Goal: Check status: Check status

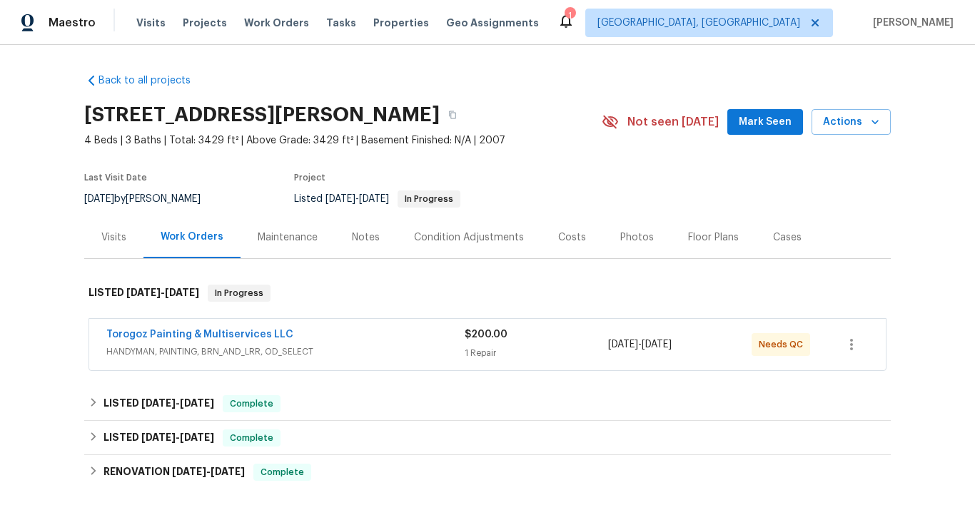
click at [355, 349] on span "HANDYMAN, PAINTING, BRN_AND_LRR, OD_SELECT" at bounding box center [285, 352] width 358 height 14
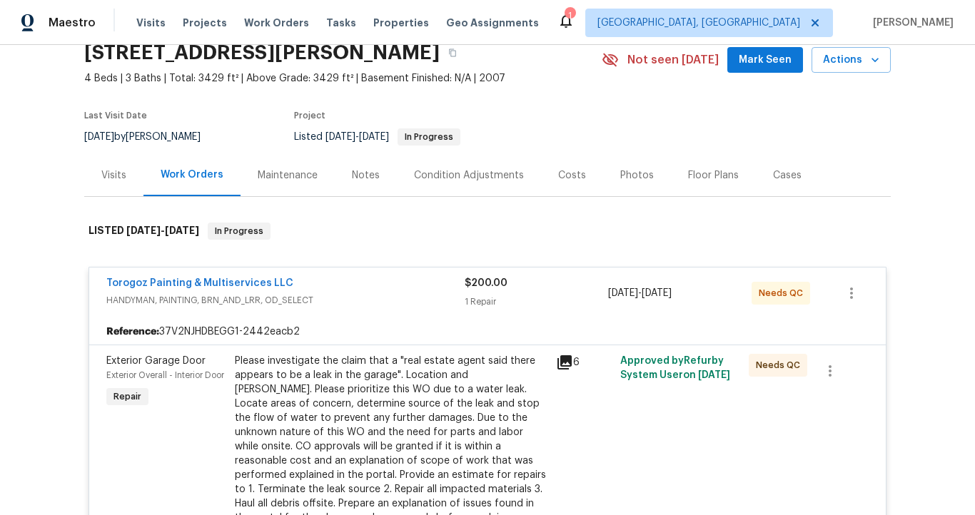
scroll to position [63, 0]
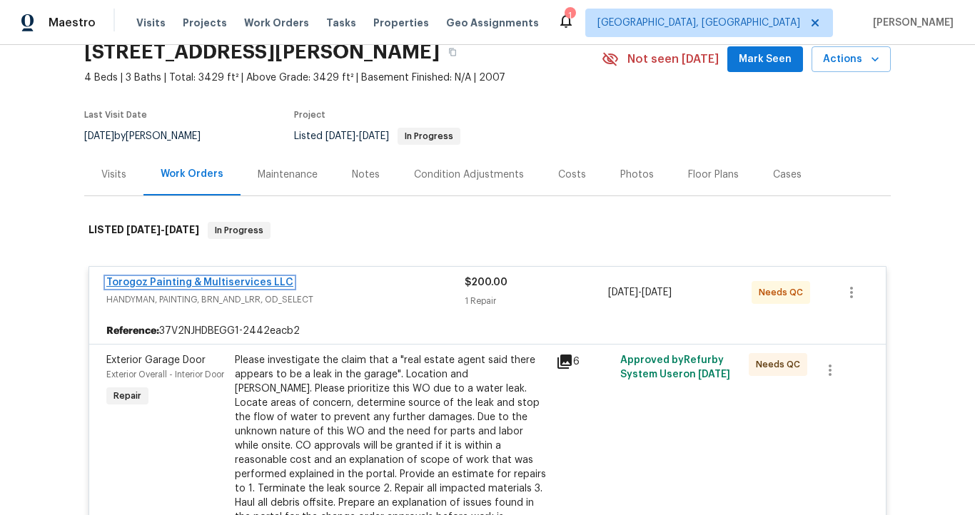
click at [257, 282] on link "Torogoz Painting & Multiservices LLC" at bounding box center [199, 283] width 187 height 10
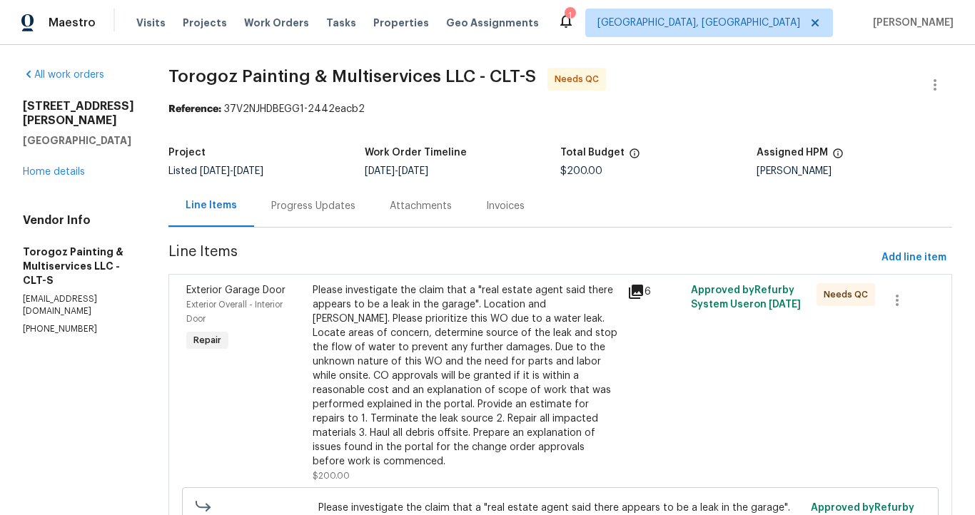
click at [349, 211] on div "Progress Updates" at bounding box center [313, 206] width 84 height 14
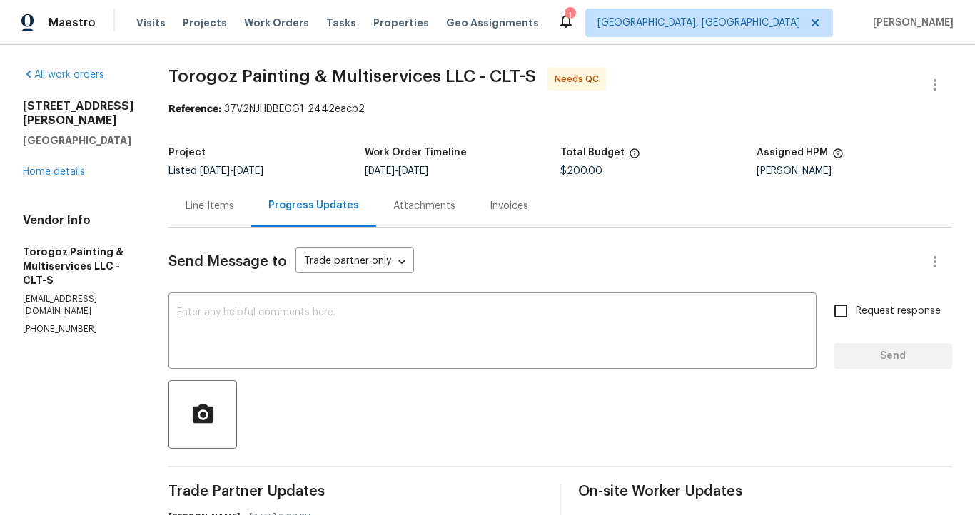
click at [234, 207] on div "Line Items" at bounding box center [210, 206] width 49 height 14
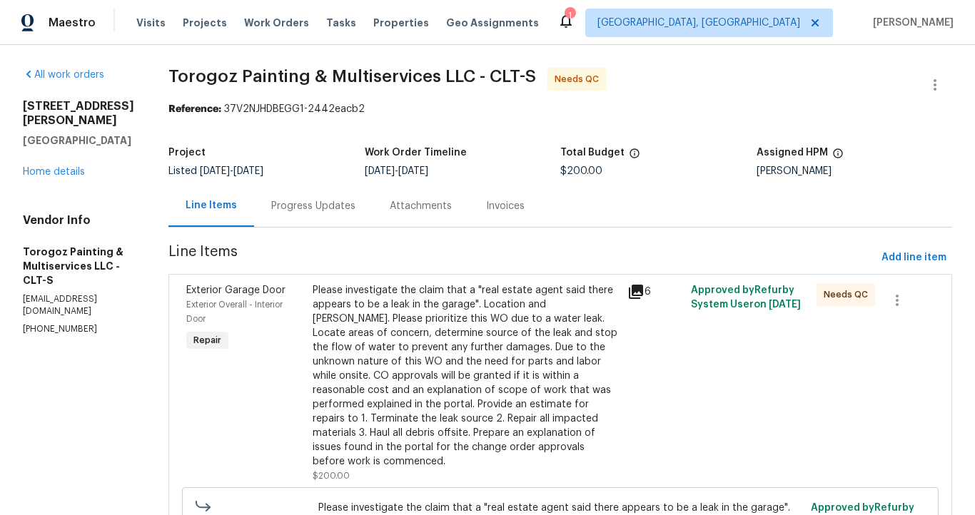
click at [643, 290] on icon at bounding box center [636, 292] width 14 height 14
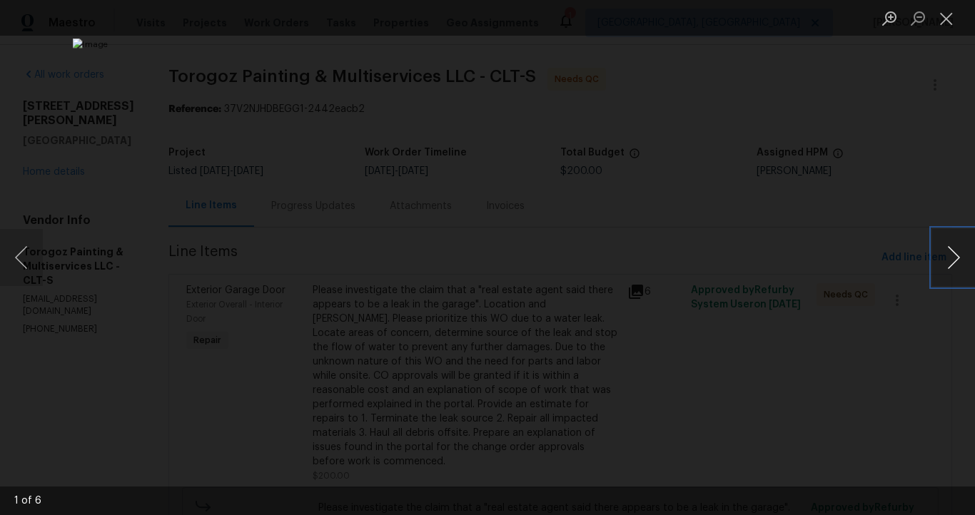
click at [953, 253] on button "Next image" at bounding box center [953, 257] width 43 height 57
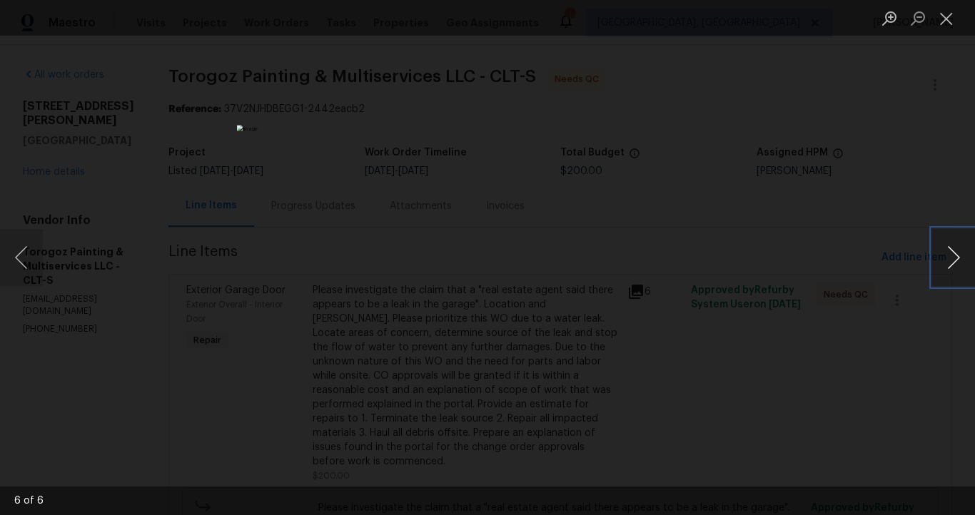
click at [953, 253] on button "Next image" at bounding box center [953, 257] width 43 height 57
click at [892, 226] on div "Lightbox" at bounding box center [487, 257] width 975 height 515
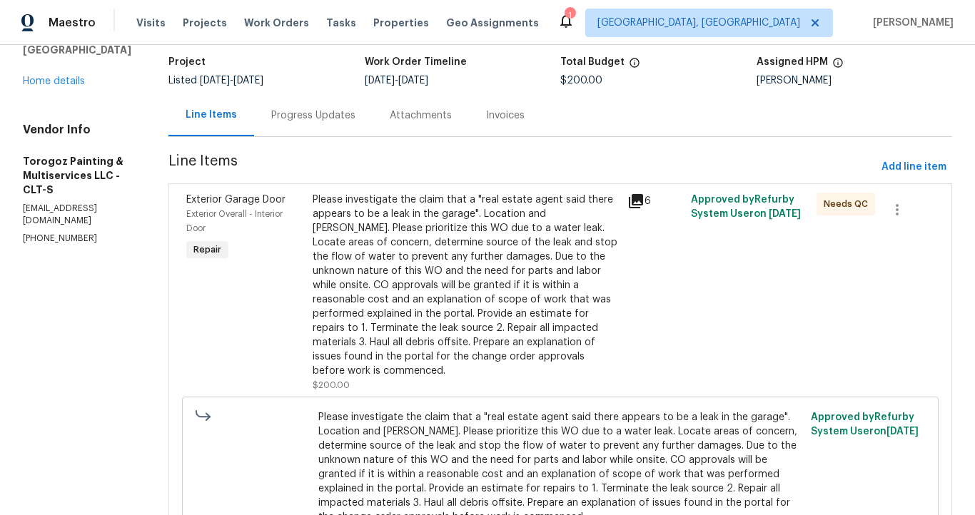
scroll to position [91, 0]
